Goal: Use online tool/utility: Utilize a website feature to perform a specific function

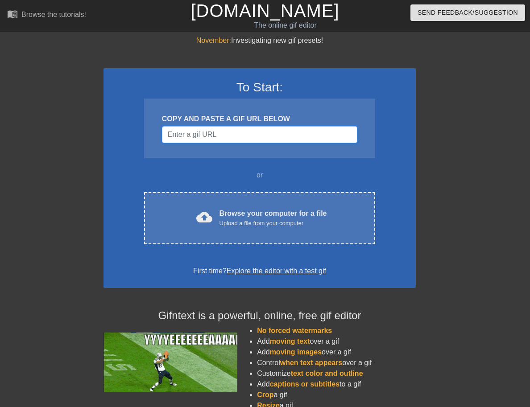
click at [235, 140] on input "Username" at bounding box center [259, 134] width 195 height 17
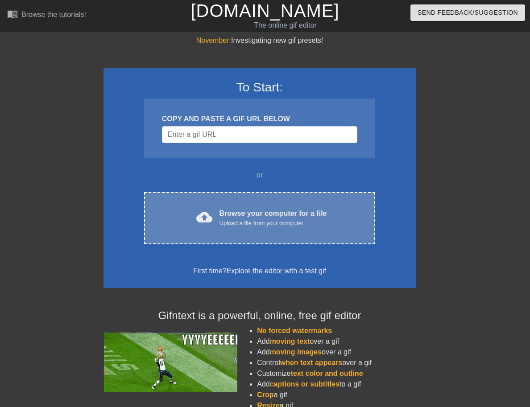
click at [289, 230] on div "cloud_upload Browse your computer for a file Upload a file from your computer C…" at bounding box center [259, 218] width 231 height 52
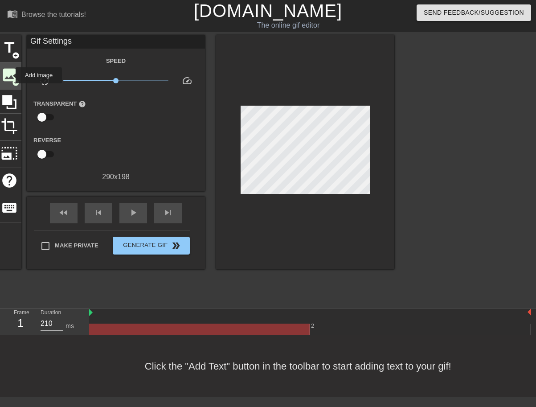
click at [10, 75] on span "image" at bounding box center [9, 74] width 17 height 17
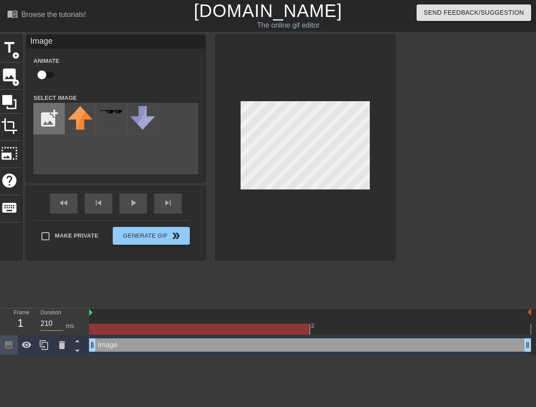
click at [49, 113] on input "file" at bounding box center [49, 118] width 30 height 30
type input "C:\fakepath\quote.png"
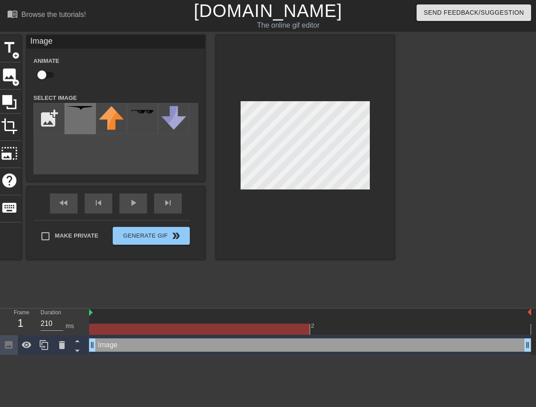
click at [78, 121] on div at bounding box center [80, 118] width 31 height 31
click at [80, 119] on img at bounding box center [80, 113] width 25 height 14
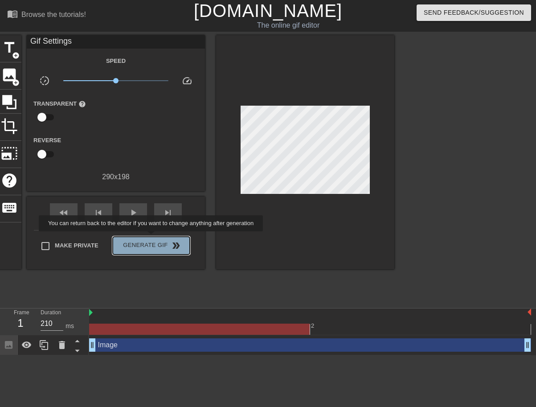
click at [152, 238] on button "Generate Gif double_arrow" at bounding box center [151, 246] width 77 height 18
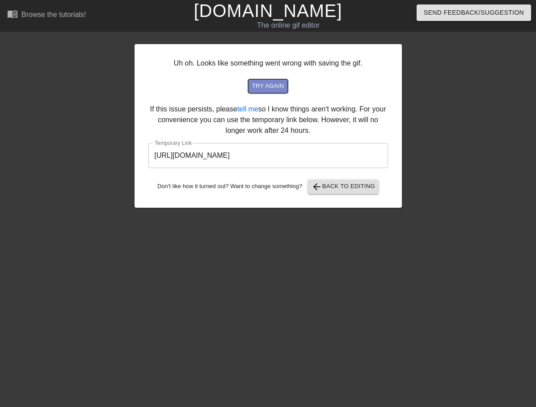
click at [271, 88] on span "try again" at bounding box center [268, 86] width 32 height 10
click at [277, 83] on span "try again" at bounding box center [268, 86] width 32 height 10
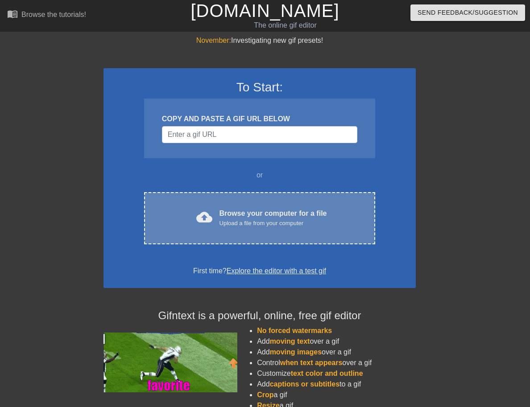
click at [234, 216] on div "Browse your computer for a file Upload a file from your computer" at bounding box center [272, 218] width 107 height 20
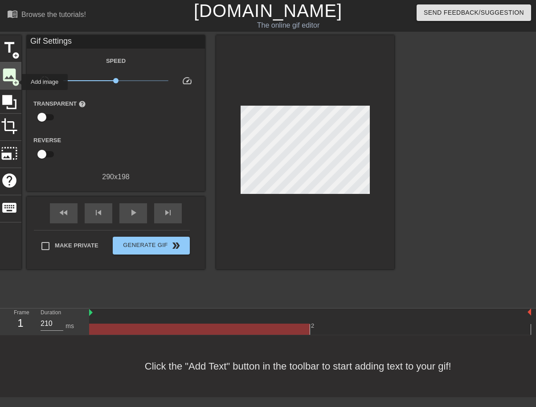
click at [9, 76] on span "image" at bounding box center [9, 74] width 17 height 17
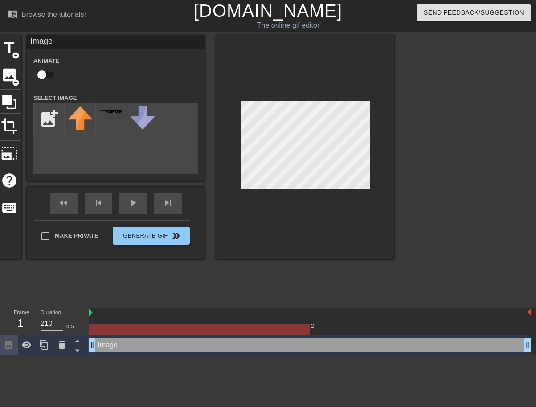
click at [47, 79] on input "checkbox" at bounding box center [41, 74] width 51 height 17
click at [47, 79] on input "checkbox" at bounding box center [50, 74] width 51 height 17
checkbox input "false"
click at [54, 121] on input "file" at bounding box center [49, 118] width 30 height 30
type input "C:\fakepath\quote.png"
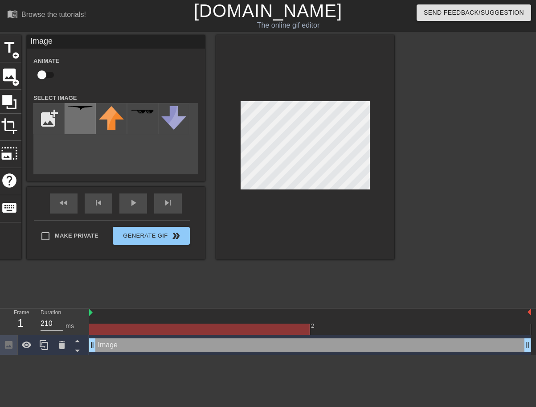
click at [86, 117] on img at bounding box center [80, 113] width 25 height 14
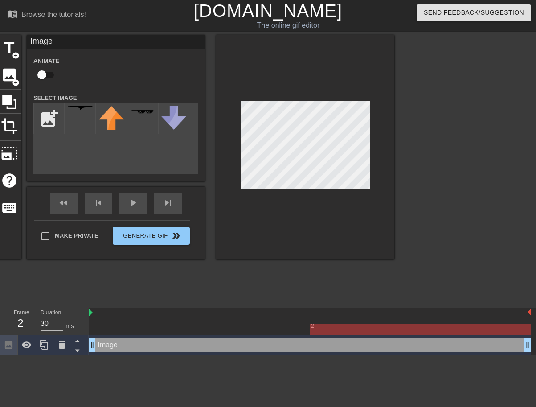
drag, startPoint x: 309, startPoint y: 329, endPoint x: 394, endPoint y: 322, distance: 85.8
click at [394, 322] on div "2" at bounding box center [310, 322] width 442 height 26
click at [256, 329] on div at bounding box center [310, 329] width 442 height 11
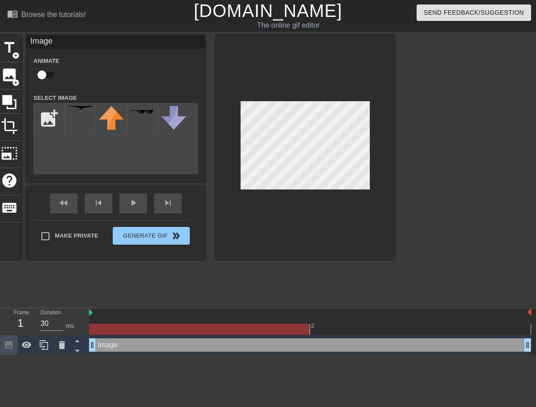
click at [358, 328] on div at bounding box center [310, 329] width 442 height 11
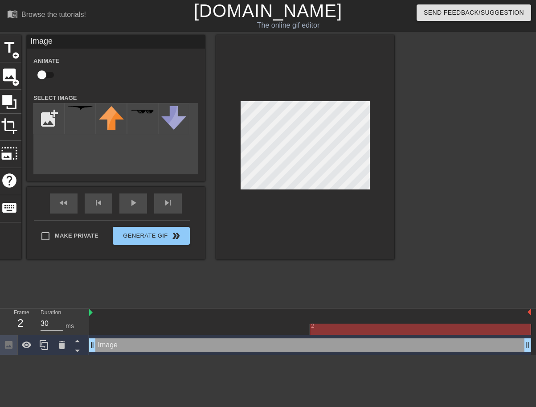
drag, startPoint x: 529, startPoint y: 346, endPoint x: 545, endPoint y: 346, distance: 16.1
click at [529, 346] on html "menu_book Browse the tutorials! Gifntext.com The online gif editor Send Feedbac…" at bounding box center [268, 177] width 536 height 355
click at [412, 345] on div "Image drag_handle drag_handle" at bounding box center [310, 344] width 442 height 13
type input "210"
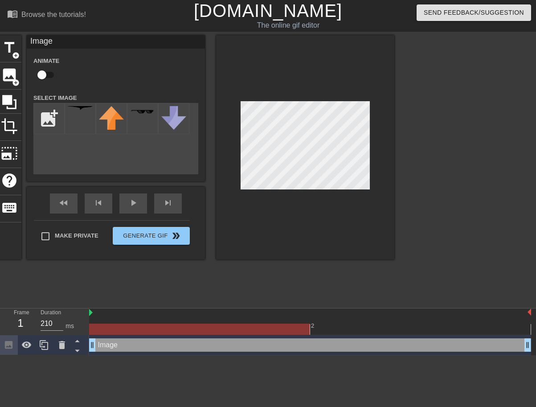
drag, startPoint x: 120, startPoint y: 345, endPoint x: 186, endPoint y: 345, distance: 66.0
click at [186, 345] on div "Image drag_handle drag_handle" at bounding box center [310, 344] width 442 height 13
click at [360, 345] on div "Image drag_handle drag_handle" at bounding box center [310, 344] width 442 height 13
drag, startPoint x: 392, startPoint y: 346, endPoint x: 407, endPoint y: 346, distance: 15.2
click at [402, 346] on div "Image drag_handle drag_handle" at bounding box center [310, 344] width 442 height 13
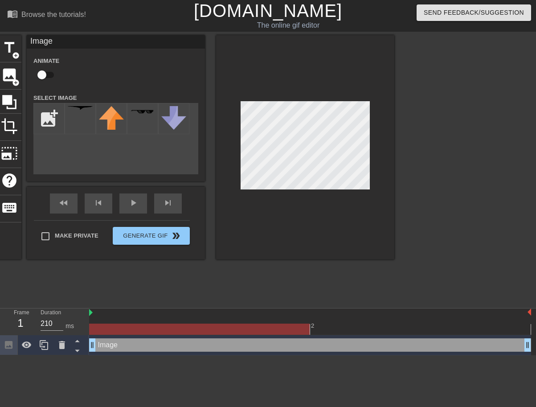
click at [415, 346] on div "Image drag_handle drag_handle" at bounding box center [310, 344] width 442 height 13
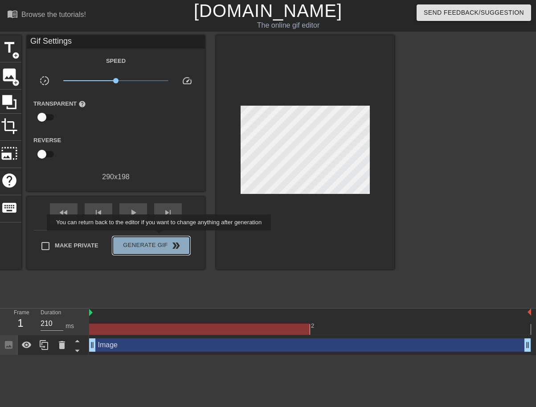
click at [160, 237] on button "Generate Gif double_arrow" at bounding box center [151, 246] width 77 height 18
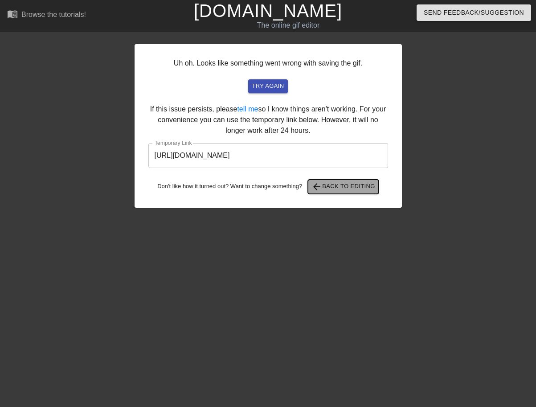
click at [330, 187] on span "arrow_back Back to Editing" at bounding box center [344, 186] width 64 height 11
